Goal: Check status: Check status

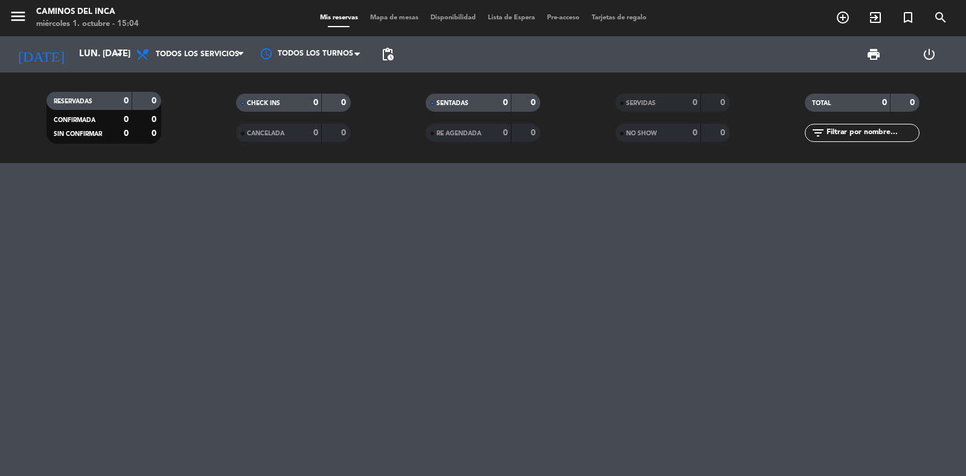
click at [27, 18] on span "menu" at bounding box center [22, 18] width 27 height 28
click at [24, 17] on icon "menu" at bounding box center [18, 16] width 18 height 18
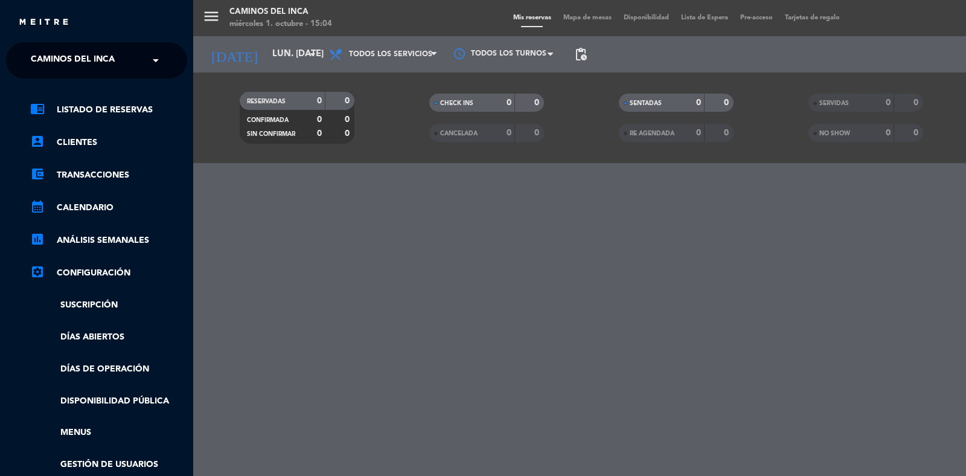
click at [63, 53] on span "Caminos del Inca" at bounding box center [73, 60] width 84 height 25
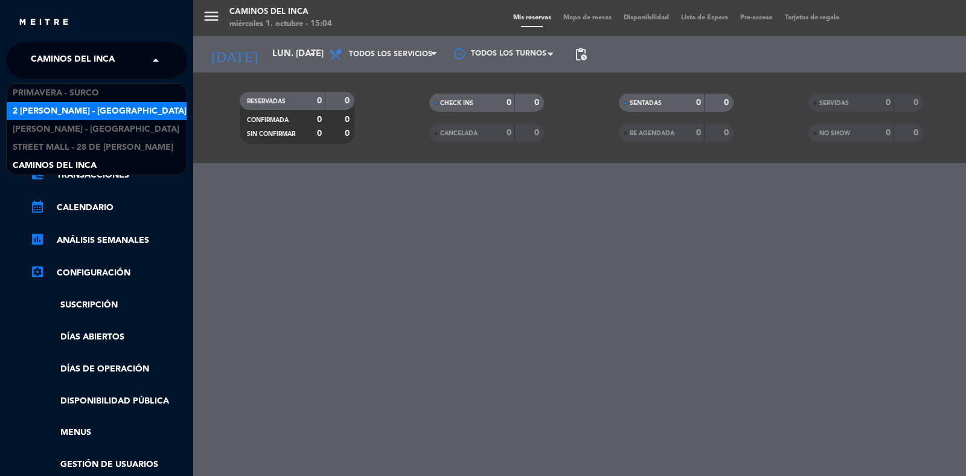
click at [113, 115] on span "2 [PERSON_NAME] - [GEOGRAPHIC_DATA][PERSON_NAME]" at bounding box center [135, 111] width 244 height 14
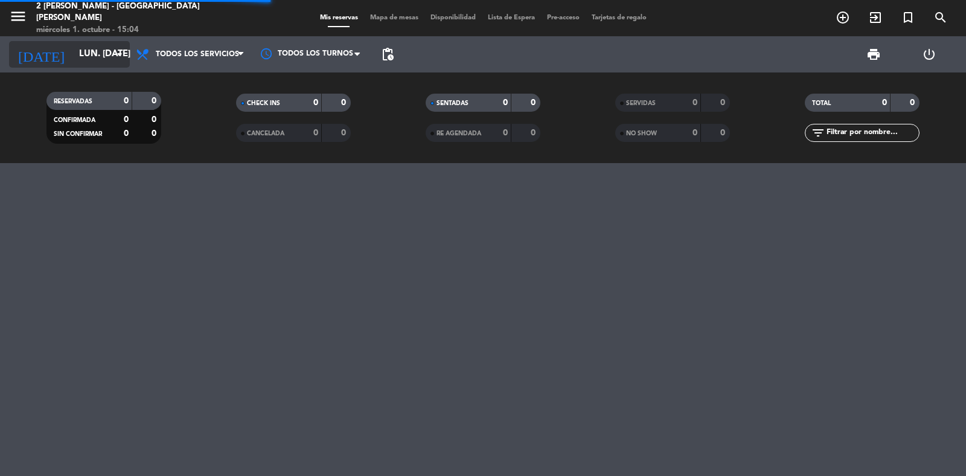
click at [77, 62] on input "lun. [DATE]" at bounding box center [131, 54] width 117 height 23
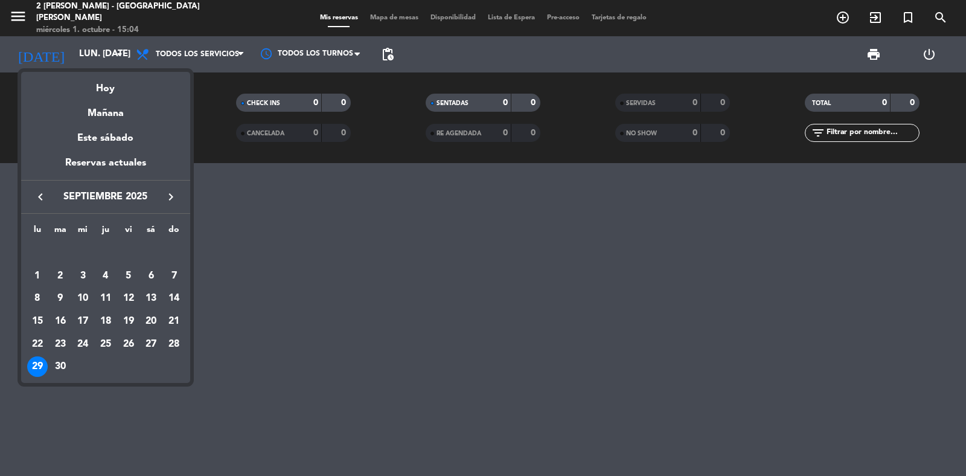
click at [170, 193] on icon "keyboard_arrow_right" at bounding box center [171, 197] width 14 height 14
click at [85, 269] on div "1" at bounding box center [82, 276] width 21 height 21
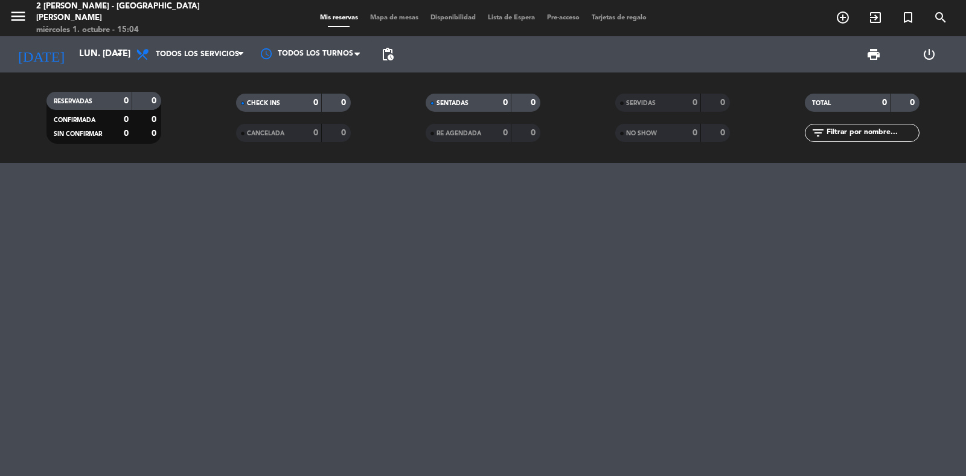
type input "mié. [DATE]"
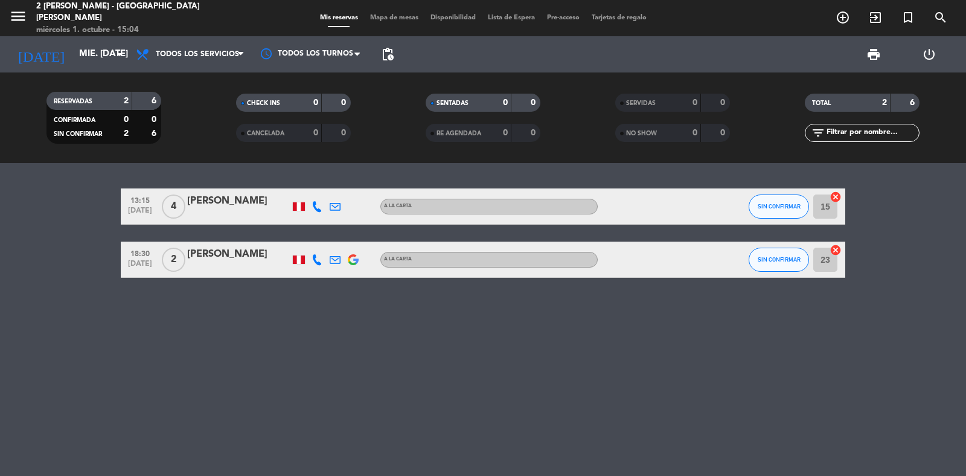
click at [315, 257] on icon at bounding box center [316, 259] width 11 height 11
click at [331, 255] on icon at bounding box center [335, 259] width 11 height 11
click at [431, 237] on span "Copiar" at bounding box center [443, 238] width 25 height 13
